Goal: Complete Application Form: Complete application form

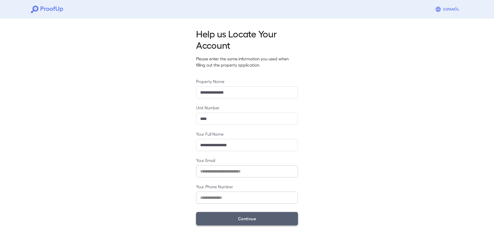
click at [237, 216] on button "Continue" at bounding box center [247, 218] width 102 height 13
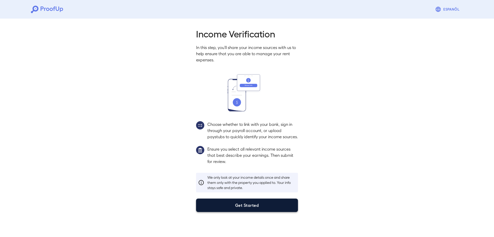
click at [243, 208] on button "Get Started" at bounding box center [247, 204] width 102 height 13
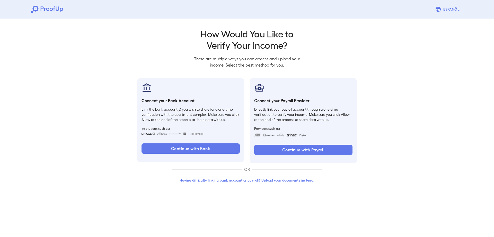
click at [240, 178] on button "Having difficulty linking bank account or payroll? Upload your documents instea…" at bounding box center [247, 179] width 150 height 9
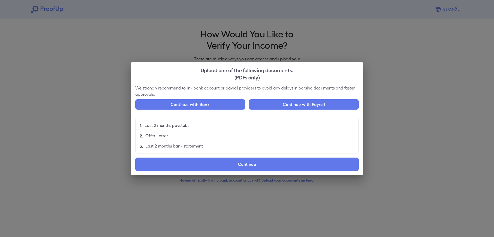
click at [194, 173] on div "We strongly recommend to link bank account or payroll providers to avoid any de…" at bounding box center [247, 130] width 232 height 90
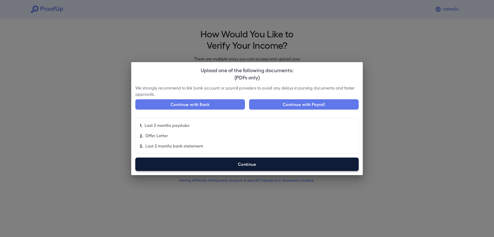
click at [192, 167] on label "Continue" at bounding box center [247, 163] width 224 height 13
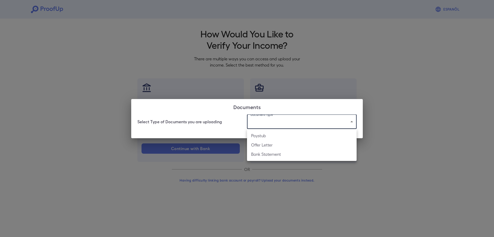
click at [284, 120] on body "Espanõl Go back How Would You Like to Verify Your Income? There are multiple wa…" at bounding box center [247, 98] width 494 height 197
click at [263, 136] on li "Paystub" at bounding box center [302, 135] width 110 height 9
type input "*******"
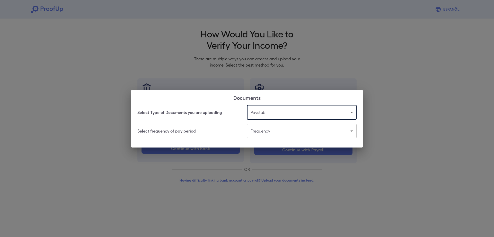
click at [264, 133] on body "Espanõl Go back How Would You Like to Verify Your Income? There are multiple wa…" at bounding box center [247, 98] width 494 height 197
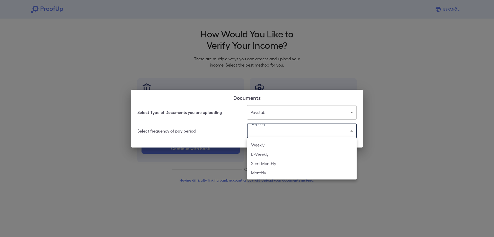
click at [257, 146] on li "Weekly" at bounding box center [302, 144] width 110 height 9
type input "******"
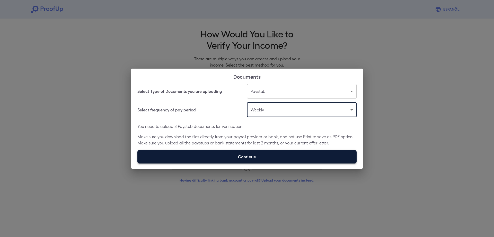
click at [254, 156] on label "Continue" at bounding box center [247, 156] width 219 height 13
click at [138, 163] on input "Continue" at bounding box center [138, 163] width 0 height 0
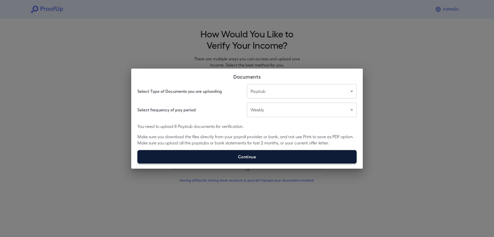
click at [262, 162] on label "Continue" at bounding box center [247, 156] width 219 height 13
click at [138, 163] on input "Continue" at bounding box center [138, 163] width 0 height 0
type input "**********"
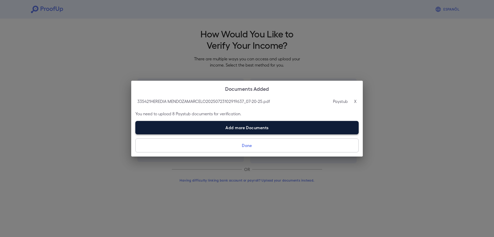
click at [229, 123] on label "Add more Documents" at bounding box center [247, 127] width 224 height 13
click at [136, 134] on input "Add more Documents" at bounding box center [135, 134] width 0 height 0
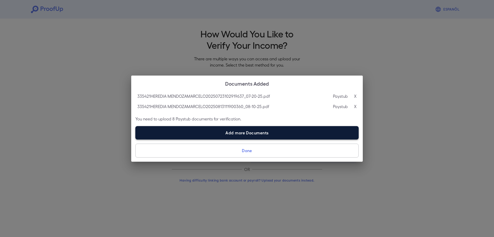
click at [214, 135] on label "Add more Documents" at bounding box center [247, 132] width 224 height 13
click at [136, 139] on input "Add more Documents" at bounding box center [135, 139] width 0 height 0
type input "**********"
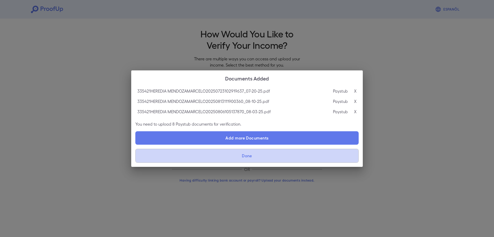
click at [243, 157] on button "Done" at bounding box center [247, 156] width 224 height 14
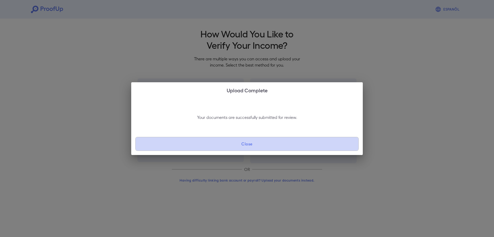
click at [243, 141] on button "Close" at bounding box center [247, 144] width 224 height 14
